Goal: Browse casually: Explore the website without a specific task or goal

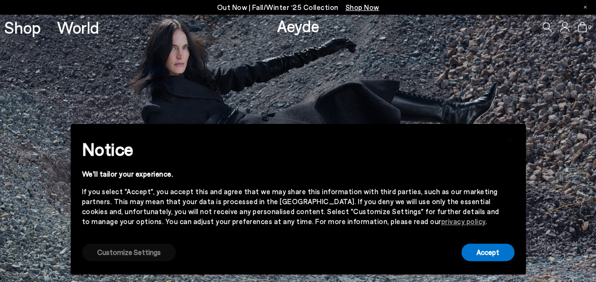
click at [115, 251] on button "Customize Settings" at bounding box center [129, 252] width 94 height 18
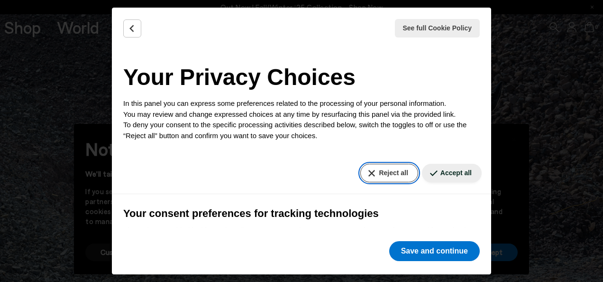
click at [382, 168] on button "Reject all" at bounding box center [388, 173] width 57 height 18
click at [382, 173] on button "Reject all" at bounding box center [388, 173] width 57 height 18
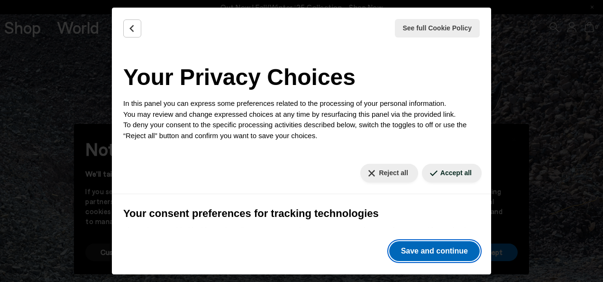
click at [437, 253] on button "Save and continue" at bounding box center [434, 251] width 91 height 20
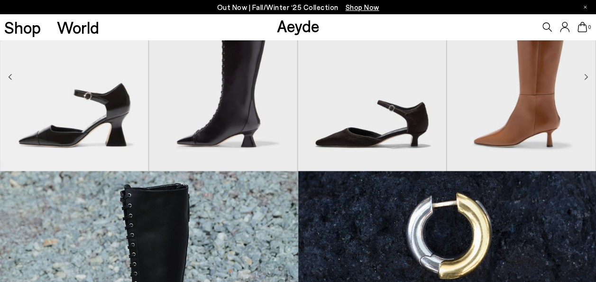
scroll to position [301, 0]
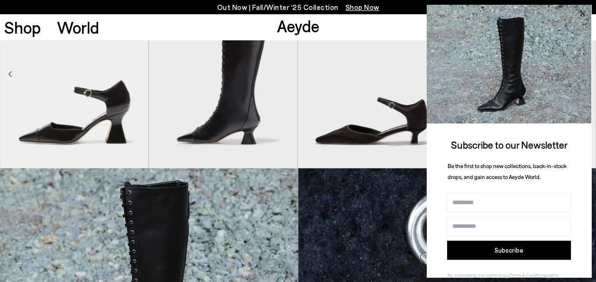
click at [583, 10] on icon at bounding box center [582, 14] width 12 height 12
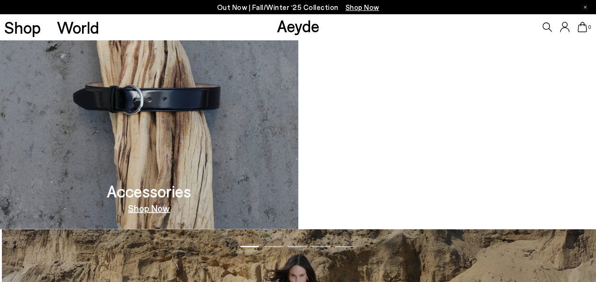
scroll to position [775, 0]
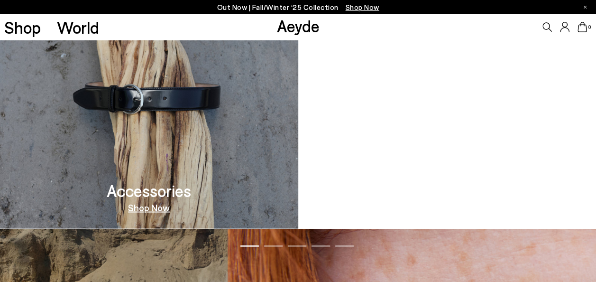
click at [191, 108] on img at bounding box center [149, 94] width 298 height 267
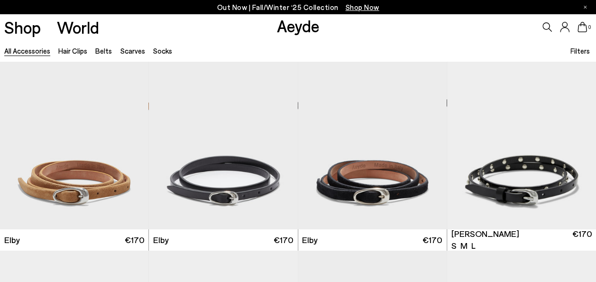
scroll to position [1692, 0]
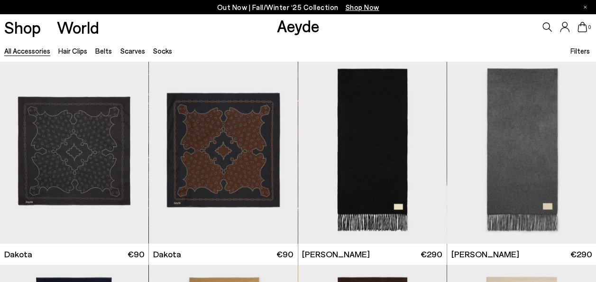
scroll to position [2086, 0]
